Goal: Task Accomplishment & Management: Manage account settings

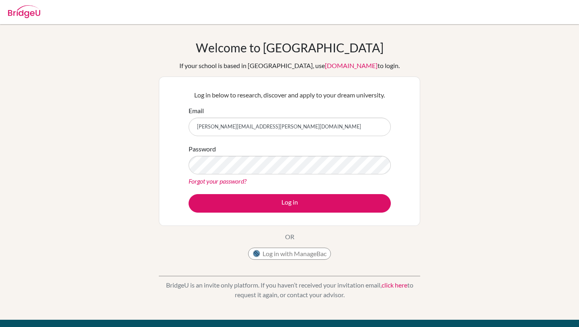
type input "[PERSON_NAME][EMAIL_ADDRESS][PERSON_NAME][DOMAIN_NAME]"
click at [189, 194] on button "Log in" at bounding box center [290, 203] width 202 height 19
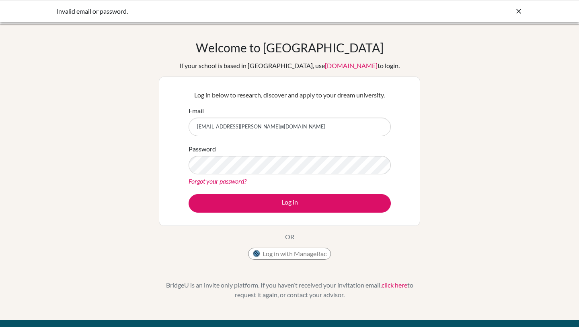
drag, startPoint x: 233, startPoint y: 128, endPoint x: 162, endPoint y: 128, distance: 70.8
click at [162, 128] on div "Log in below to research, discover and apply to your dream university. Email 49…" at bounding box center [290, 150] width 262 height 149
type input "[PERSON_NAME][EMAIL_ADDRESS][PERSON_NAME][DOMAIN_NAME]"
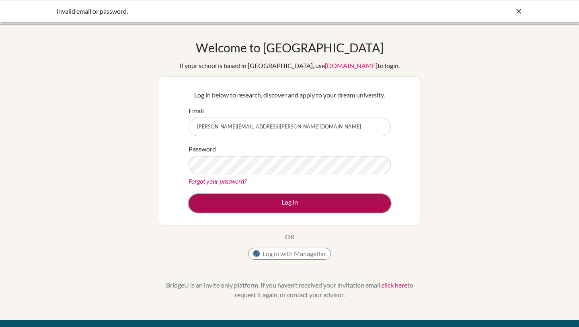
click at [220, 205] on button "Log in" at bounding box center [290, 203] width 202 height 19
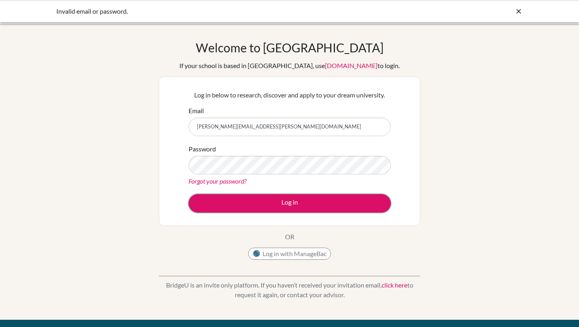
click at [220, 205] on button "Log in" at bounding box center [290, 203] width 202 height 19
click at [393, 286] on link "click here" at bounding box center [395, 285] width 26 height 8
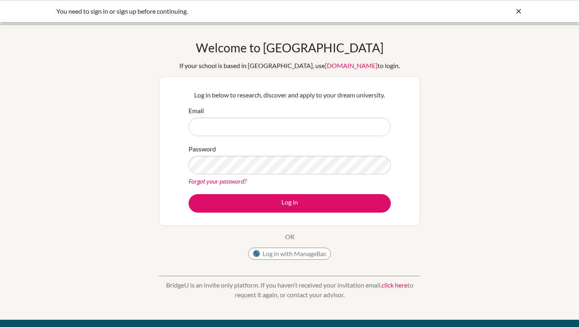
click at [245, 128] on input "Email" at bounding box center [290, 127] width 202 height 19
type input "kary.lam@tis.edu.mo"
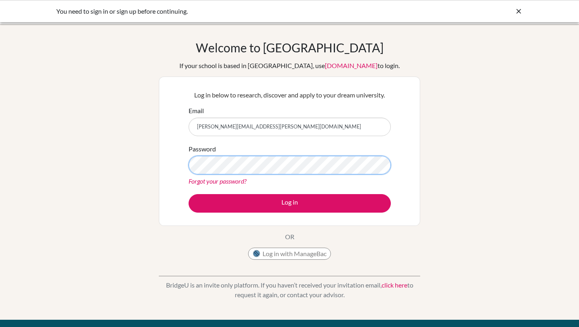
click at [189, 194] on button "Log in" at bounding box center [290, 203] width 202 height 19
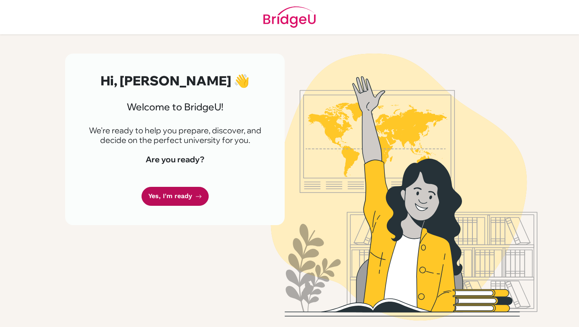
click at [181, 199] on link "Yes, I'm ready" at bounding box center [175, 196] width 67 height 19
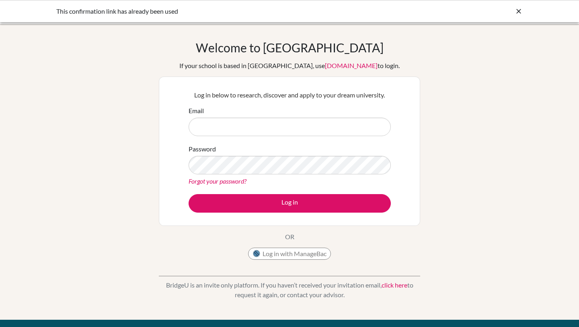
click at [248, 134] on input "Email" at bounding box center [290, 127] width 202 height 19
type input "[PERSON_NAME][EMAIL_ADDRESS][PERSON_NAME][DOMAIN_NAME]"
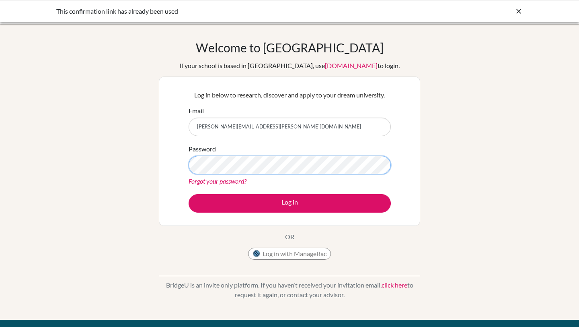
click at [189, 194] on button "Log in" at bounding box center [290, 203] width 202 height 19
